Goal: Book appointment/travel/reservation

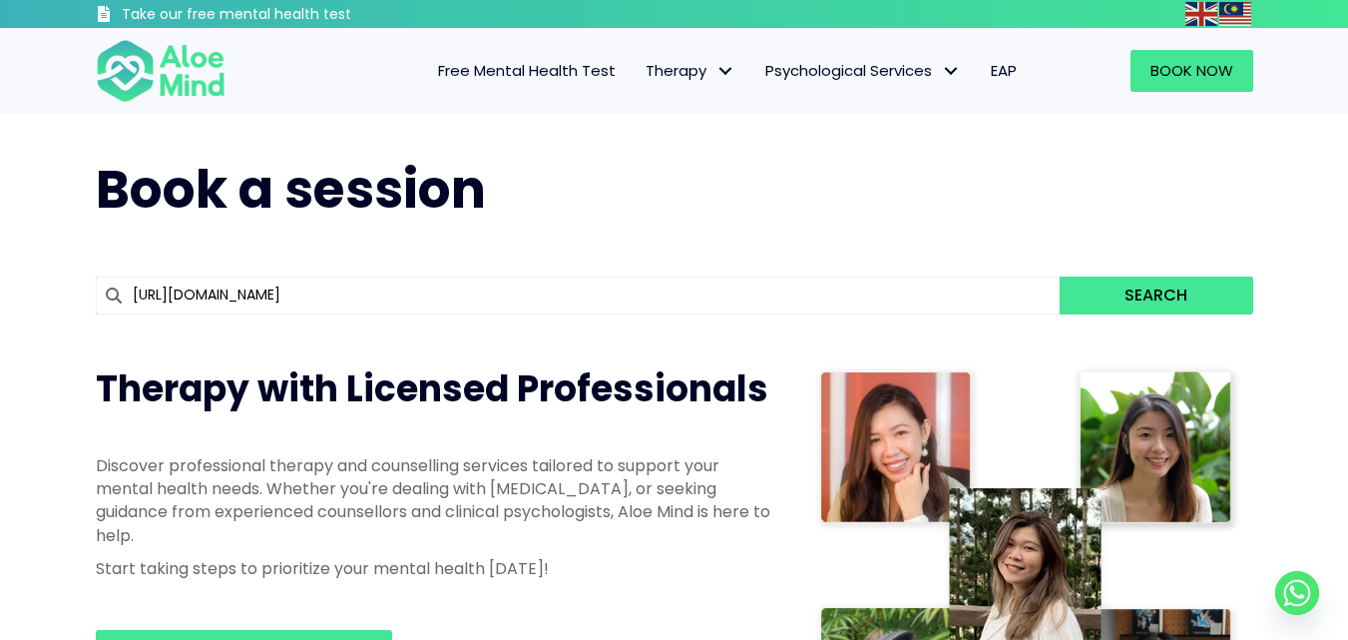
type input "[URL][DOMAIN_NAME]"
click at [734, 165] on h1 "Book a session" at bounding box center [675, 190] width 1158 height 73
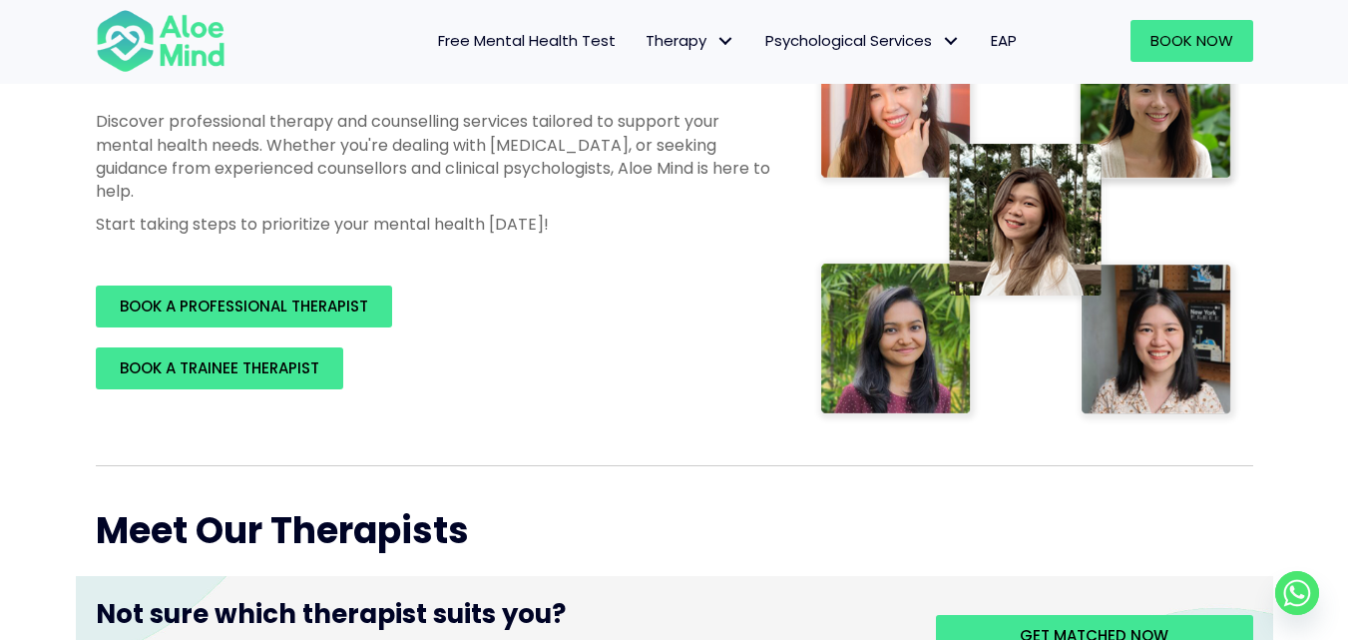
scroll to position [357, 0]
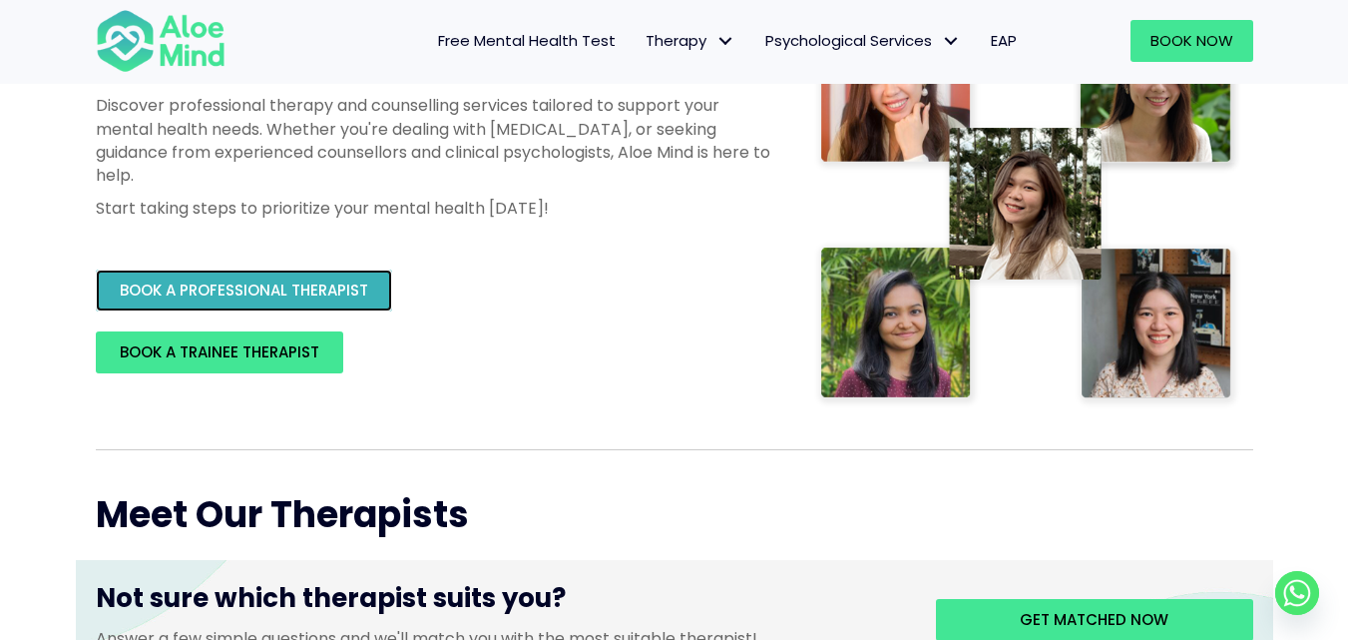
click at [329, 292] on span "BOOK A PROFESSIONAL THERAPIST" at bounding box center [244, 289] width 249 height 21
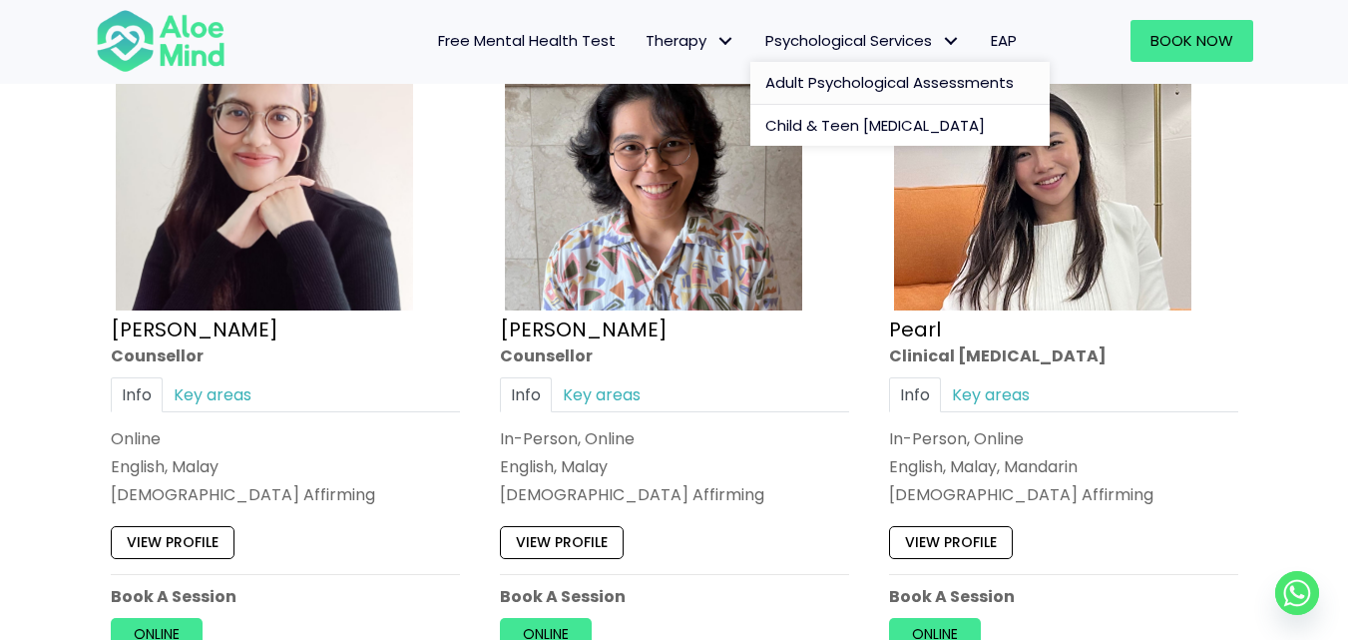
scroll to position [4921, 0]
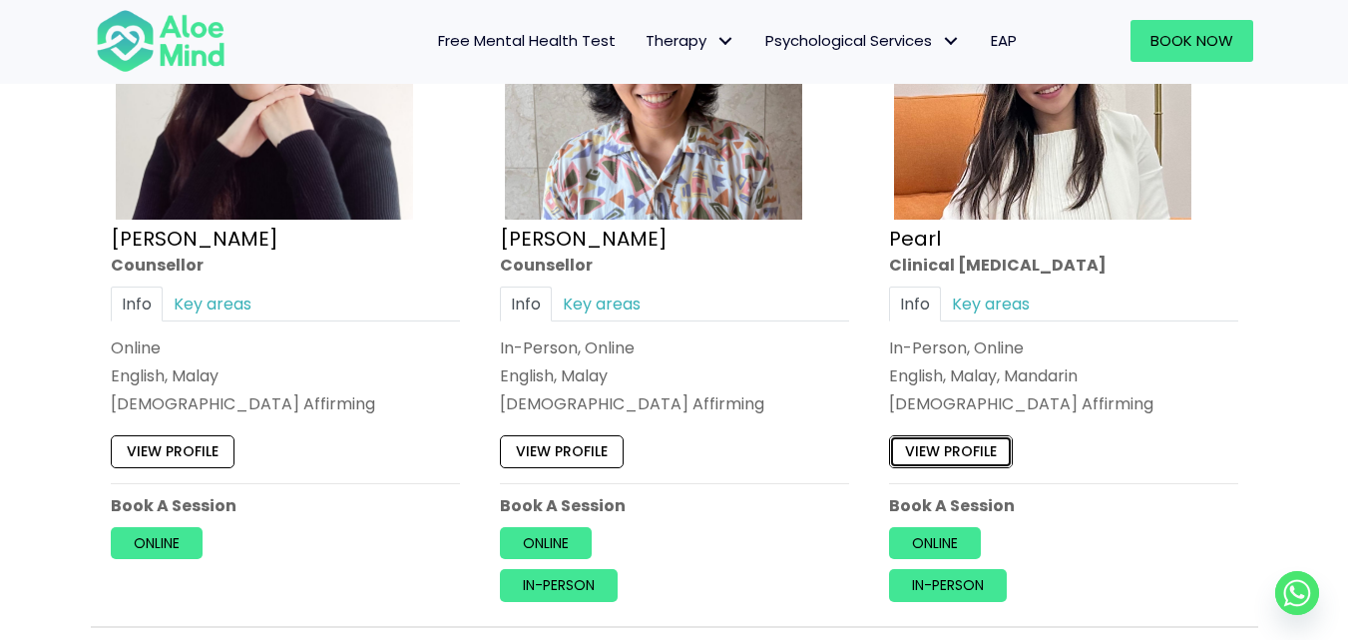
click at [927, 457] on link "View profile" at bounding box center [951, 451] width 124 height 32
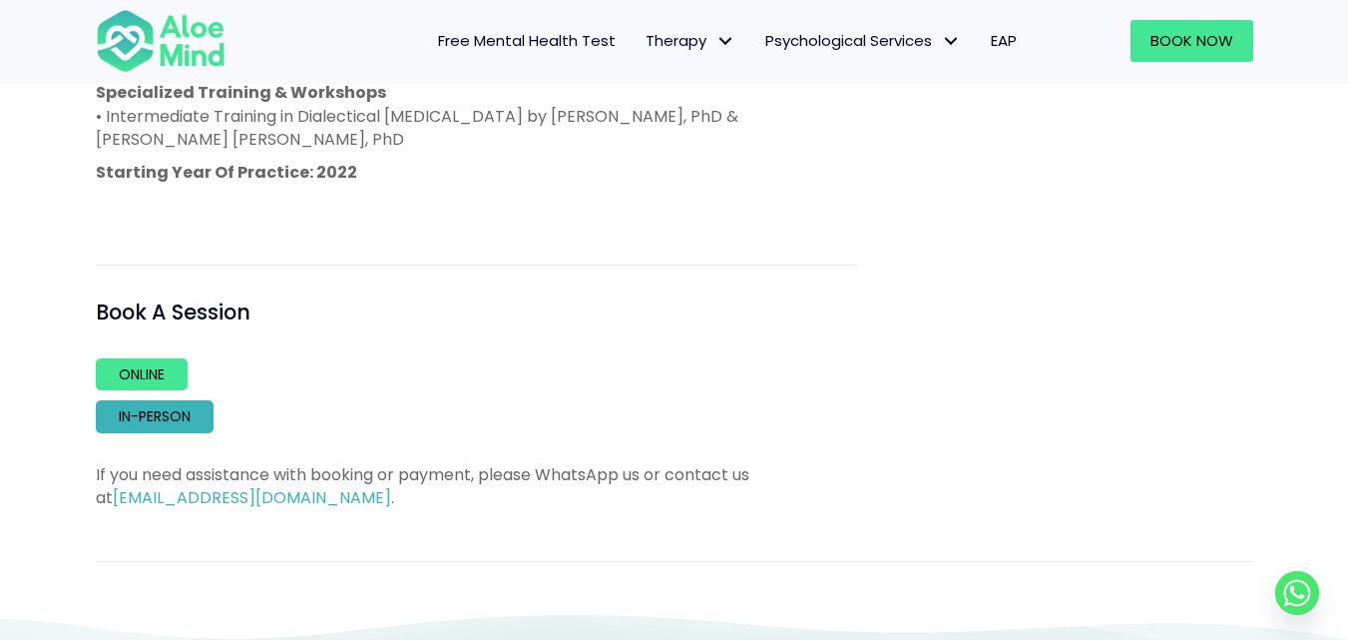
scroll to position [1331, 0]
click at [159, 375] on link "Online" at bounding box center [142, 375] width 92 height 32
